Goal: Information Seeking & Learning: Learn about a topic

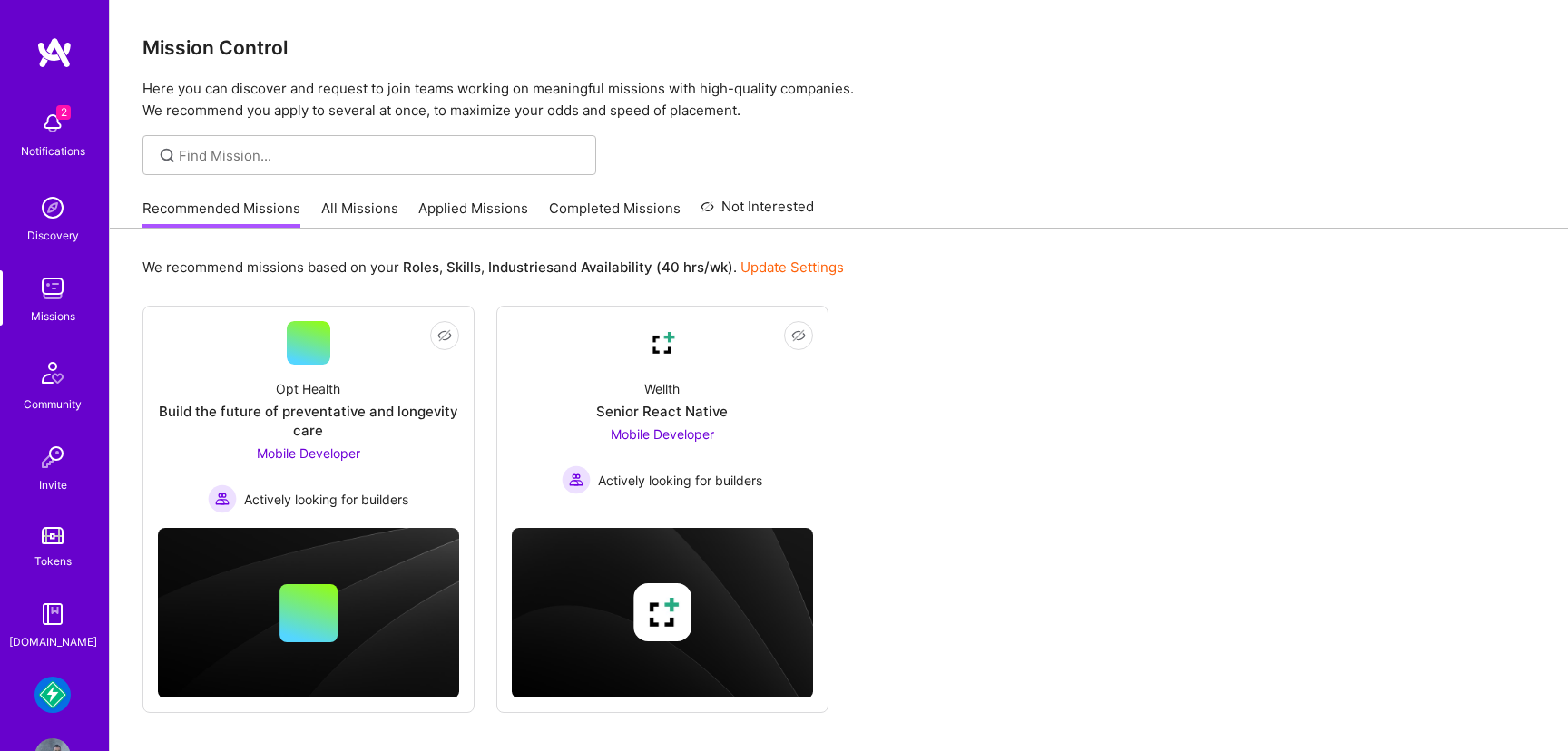
scroll to position [78, 0]
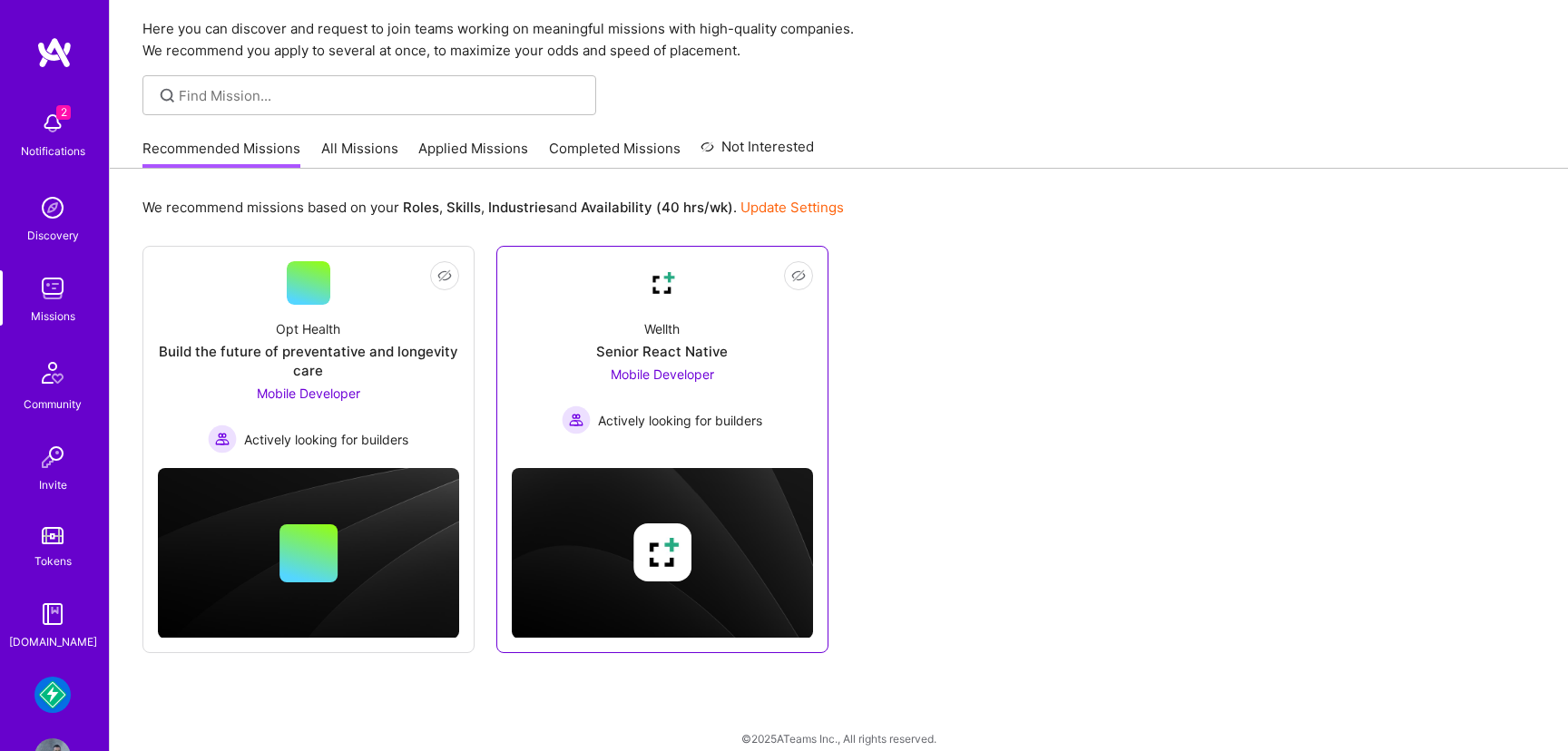
scroll to position [65, 0]
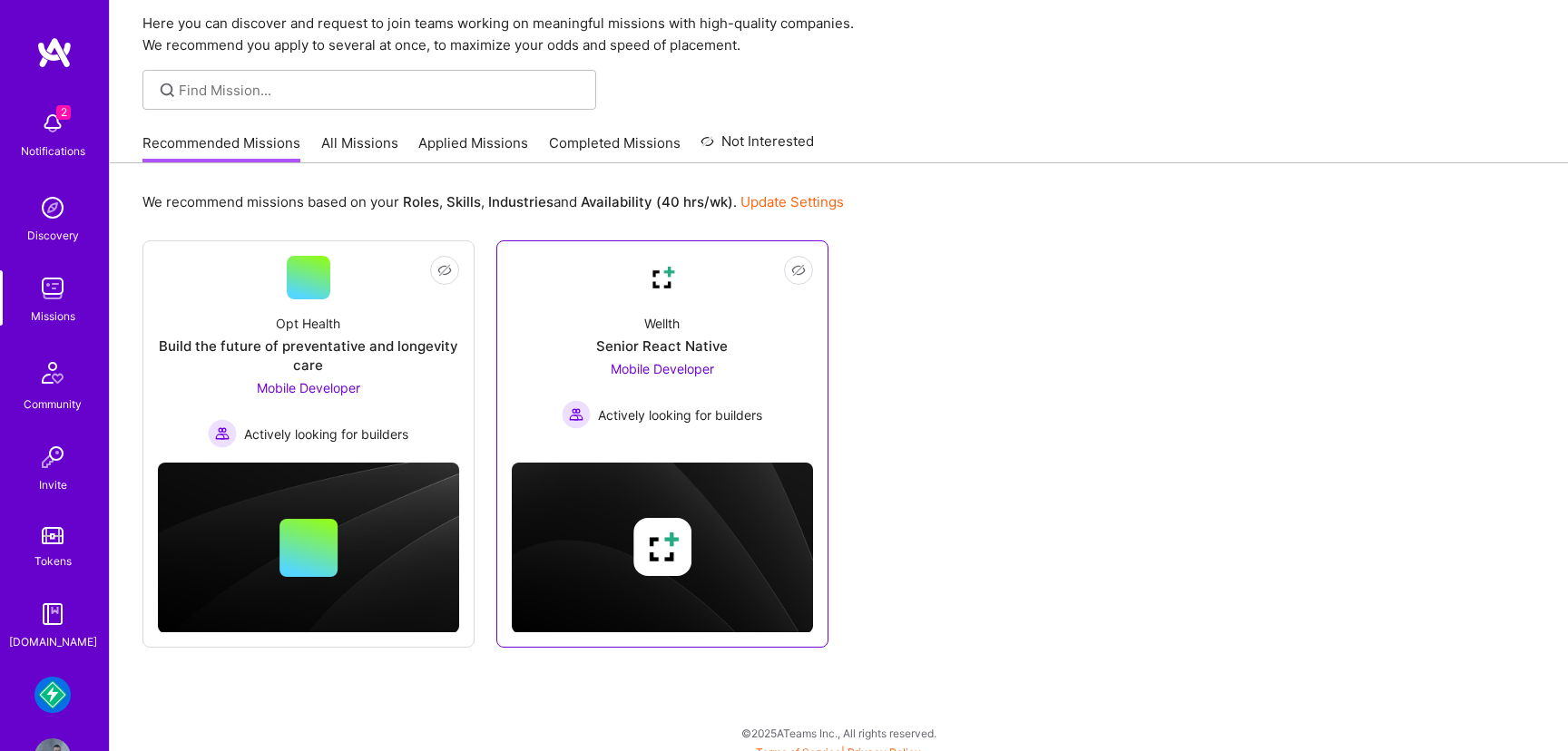
click at [696, 366] on span "Mobile Developer" at bounding box center [662, 369] width 103 height 16
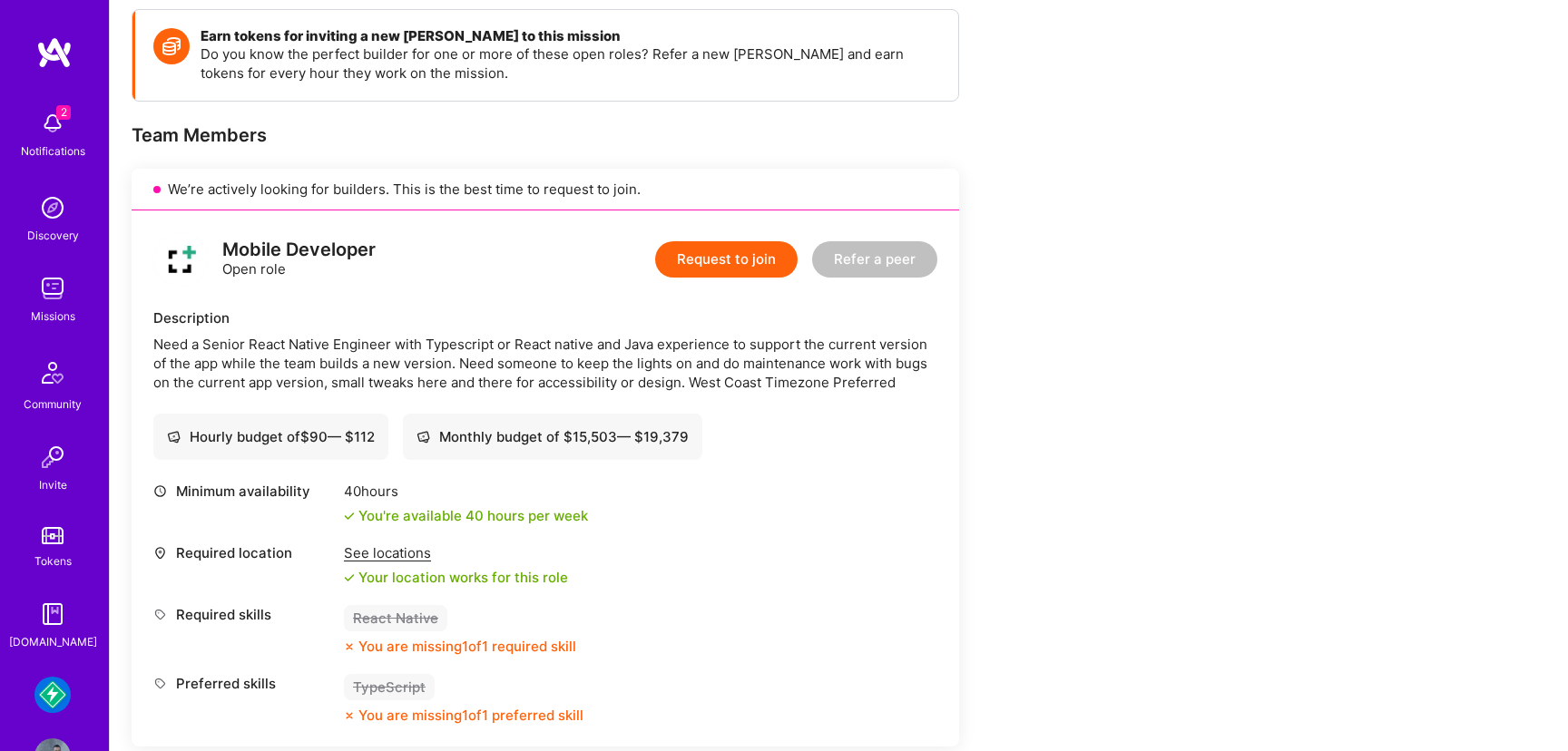
scroll to position [268, 0]
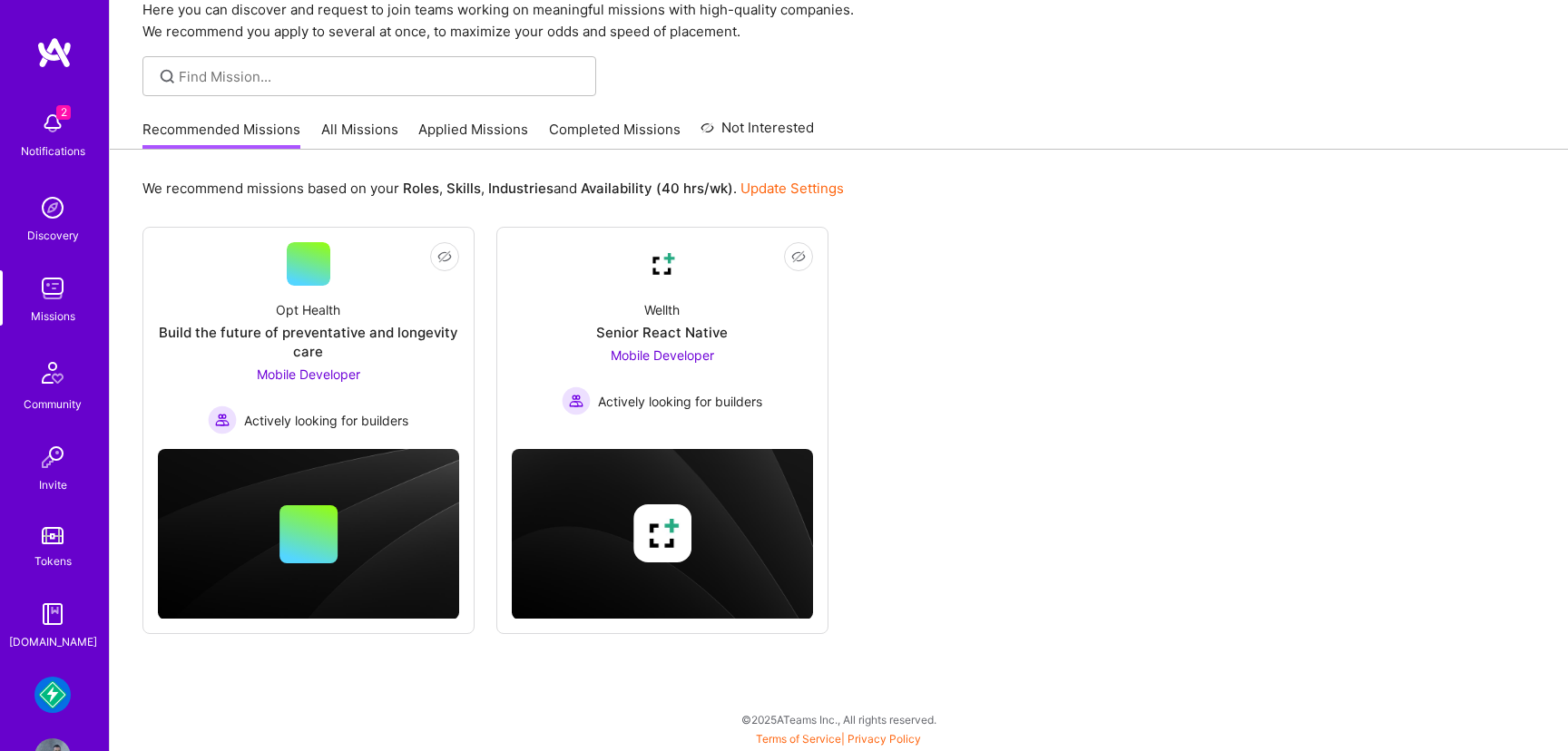
scroll to position [65, 0]
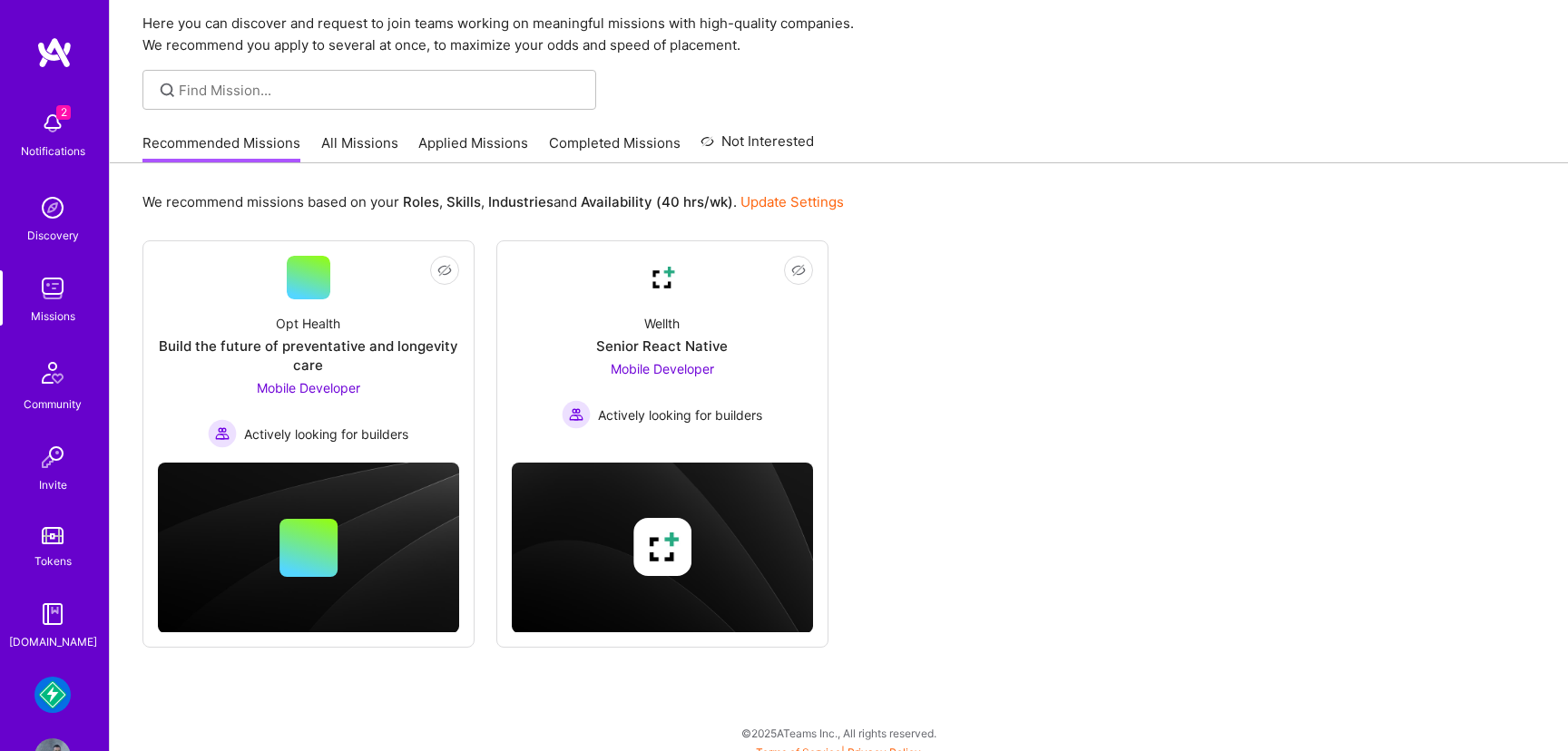
click at [55, 690] on img at bounding box center [52, 695] width 36 height 36
